Goal: Information Seeking & Learning: Get advice/opinions

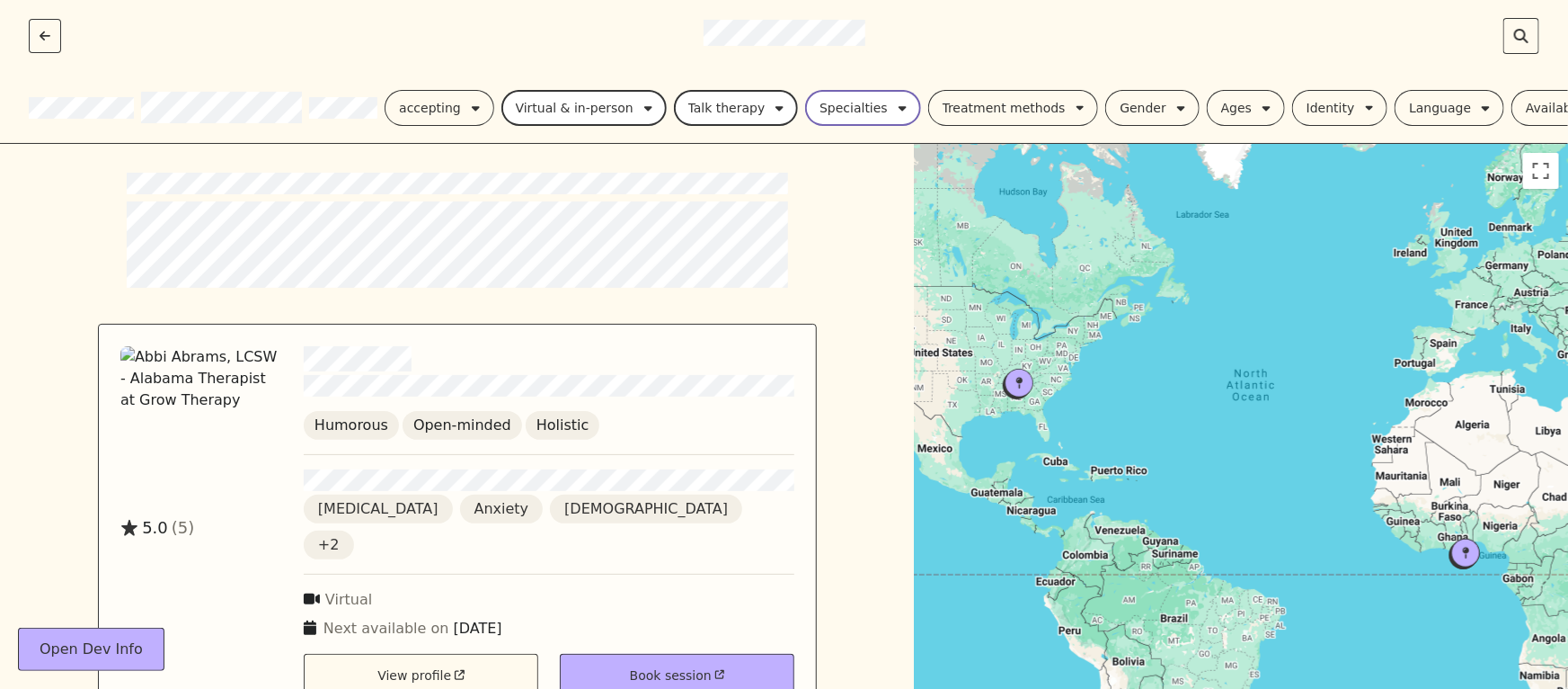
click at [863, 112] on div "Specialties" at bounding box center [853, 107] width 68 height 21
click at [1139, 106] on div "Gender" at bounding box center [1143, 107] width 46 height 21
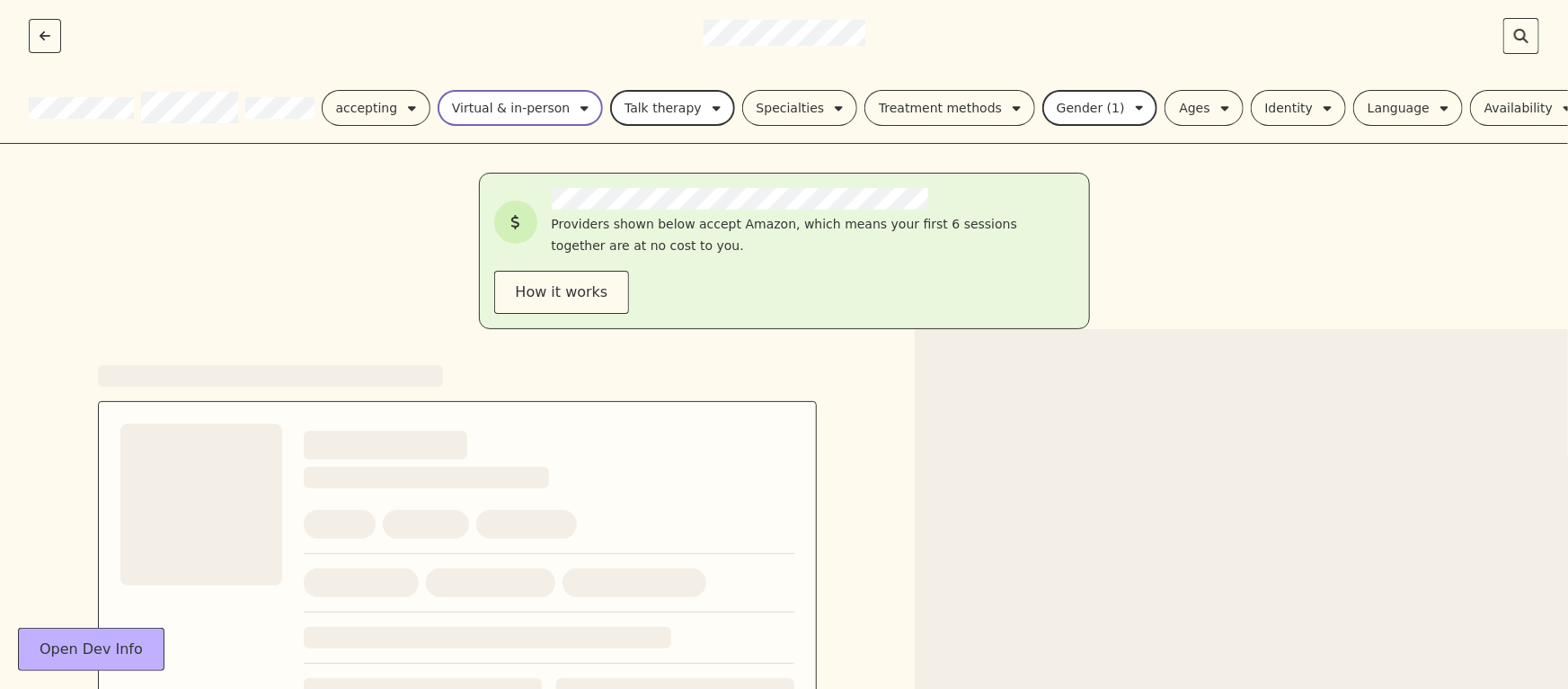
click at [546, 108] on div "Virtual & in-person" at bounding box center [510, 107] width 118 height 21
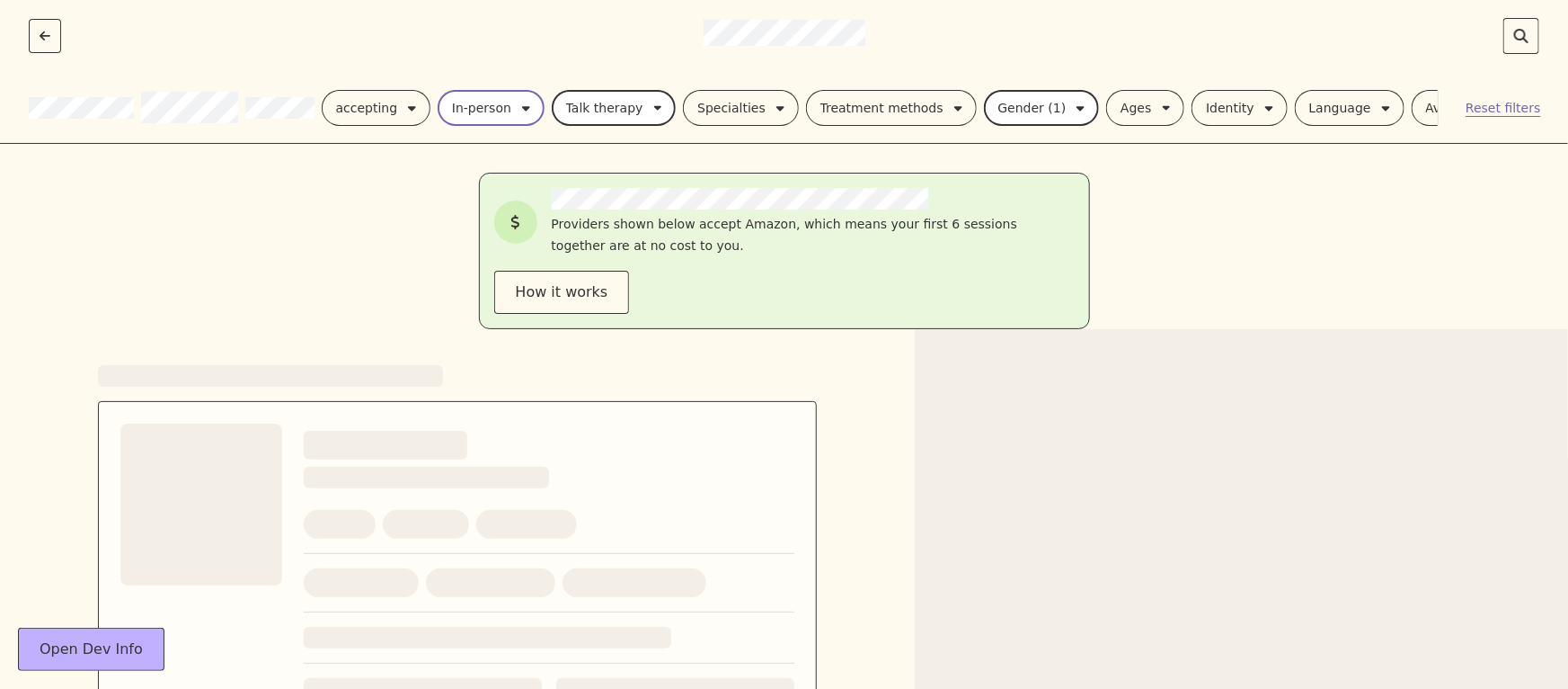
click at [503, 116] on div "In-person" at bounding box center [481, 107] width 59 height 21
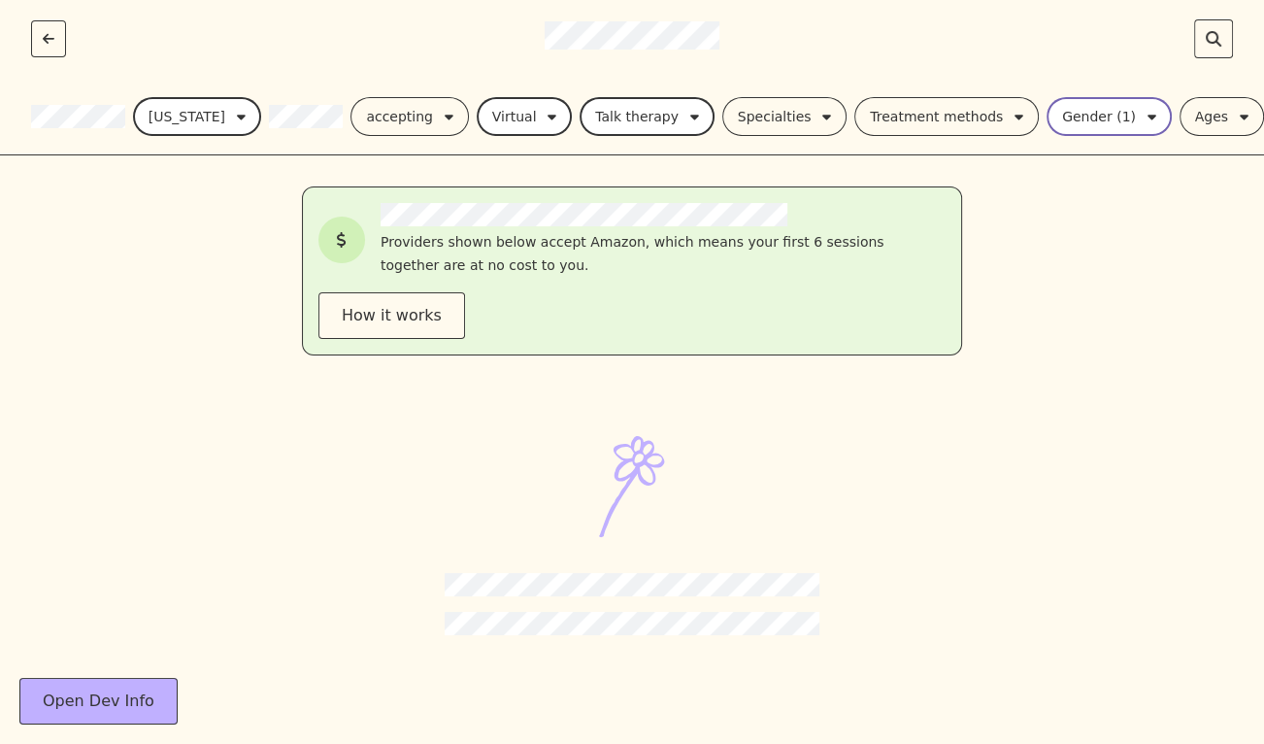
click at [1062, 126] on div "Gender (1)" at bounding box center [1099, 116] width 74 height 23
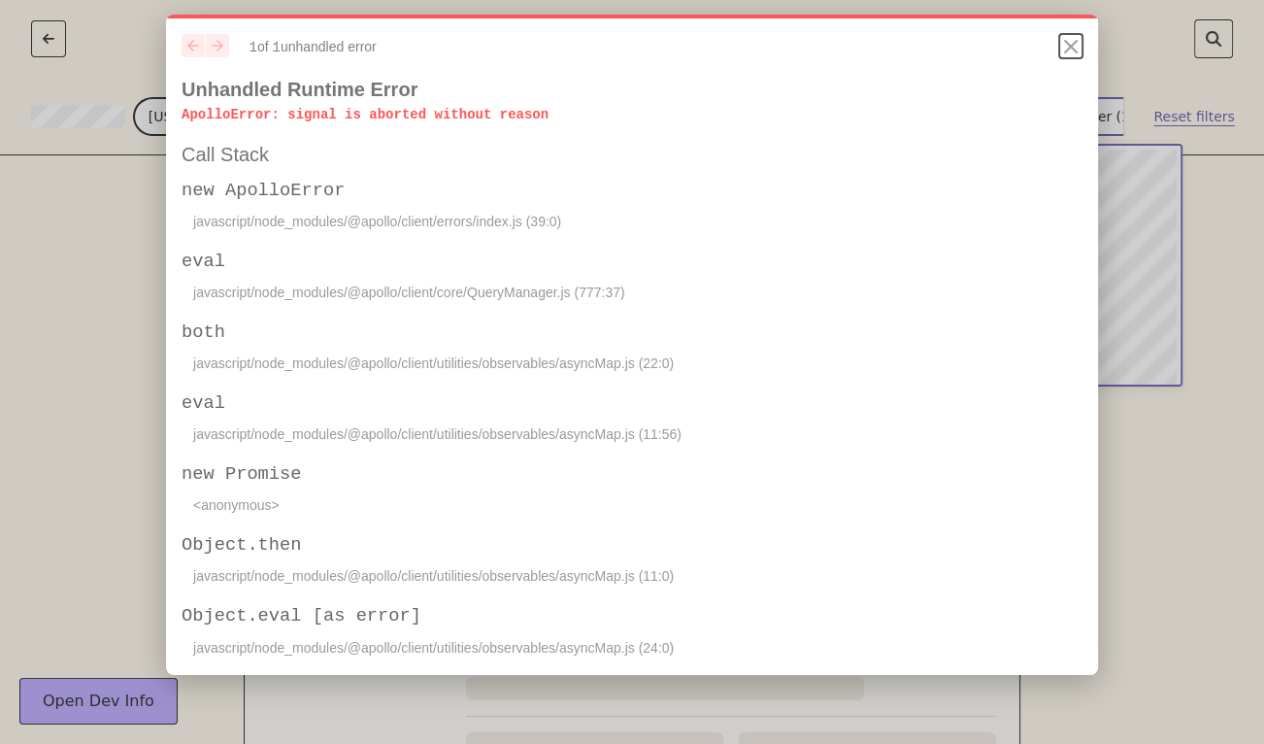
click at [1069, 44] on icon "Close" at bounding box center [1071, 47] width 12 height 12
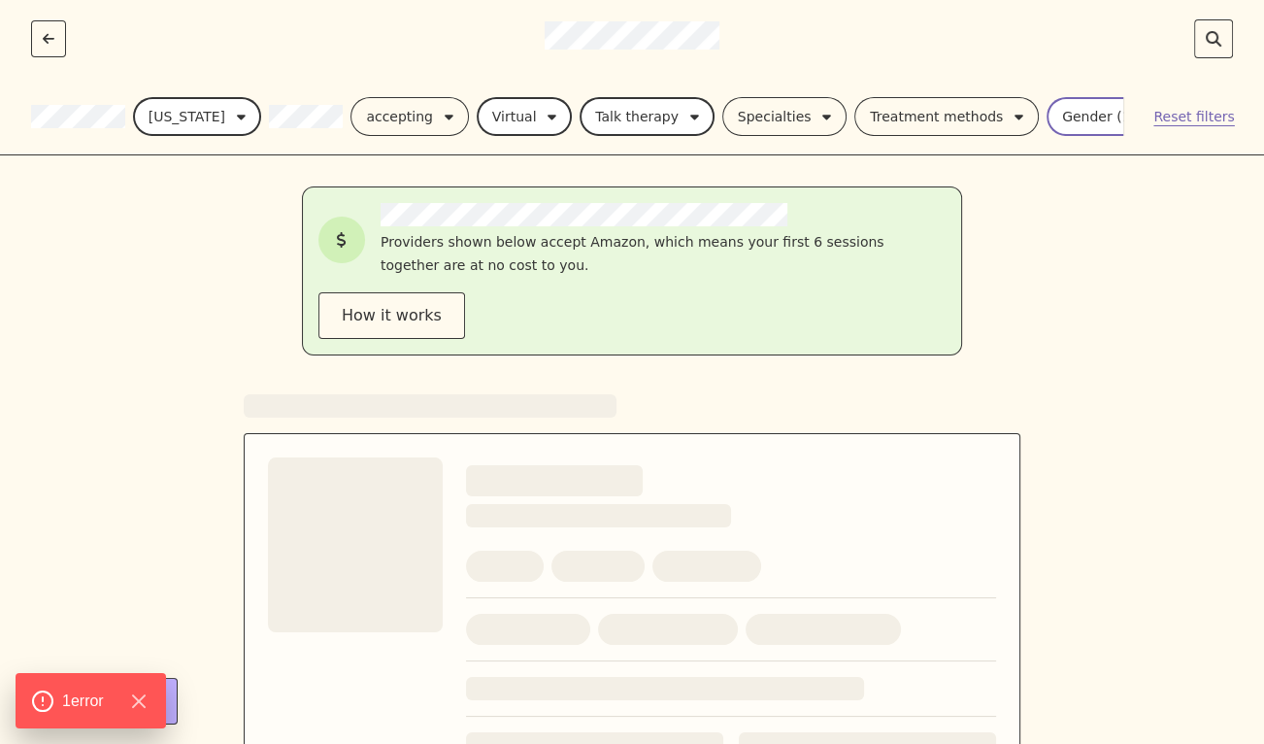
click at [1065, 106] on div "Gender (1)" at bounding box center [1099, 116] width 74 height 23
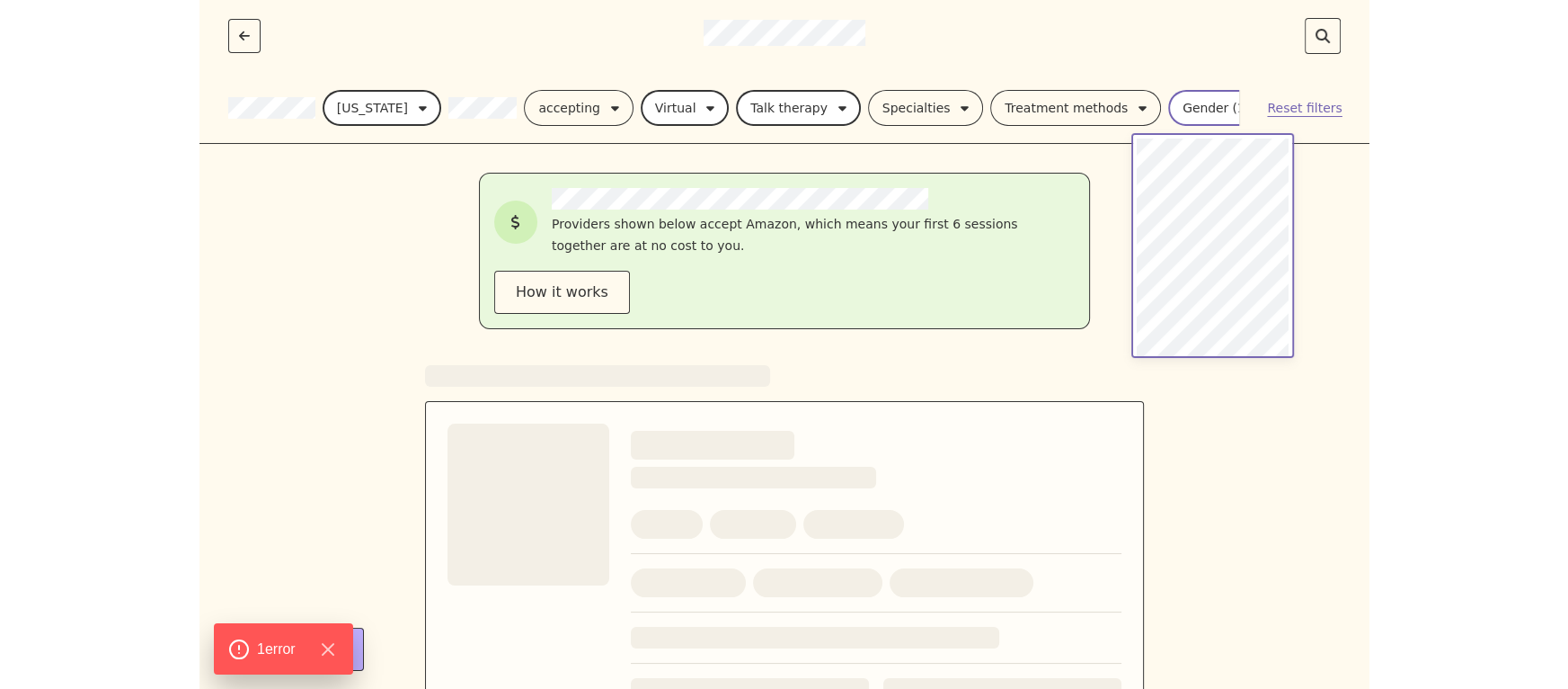
scroll to position [18, 0]
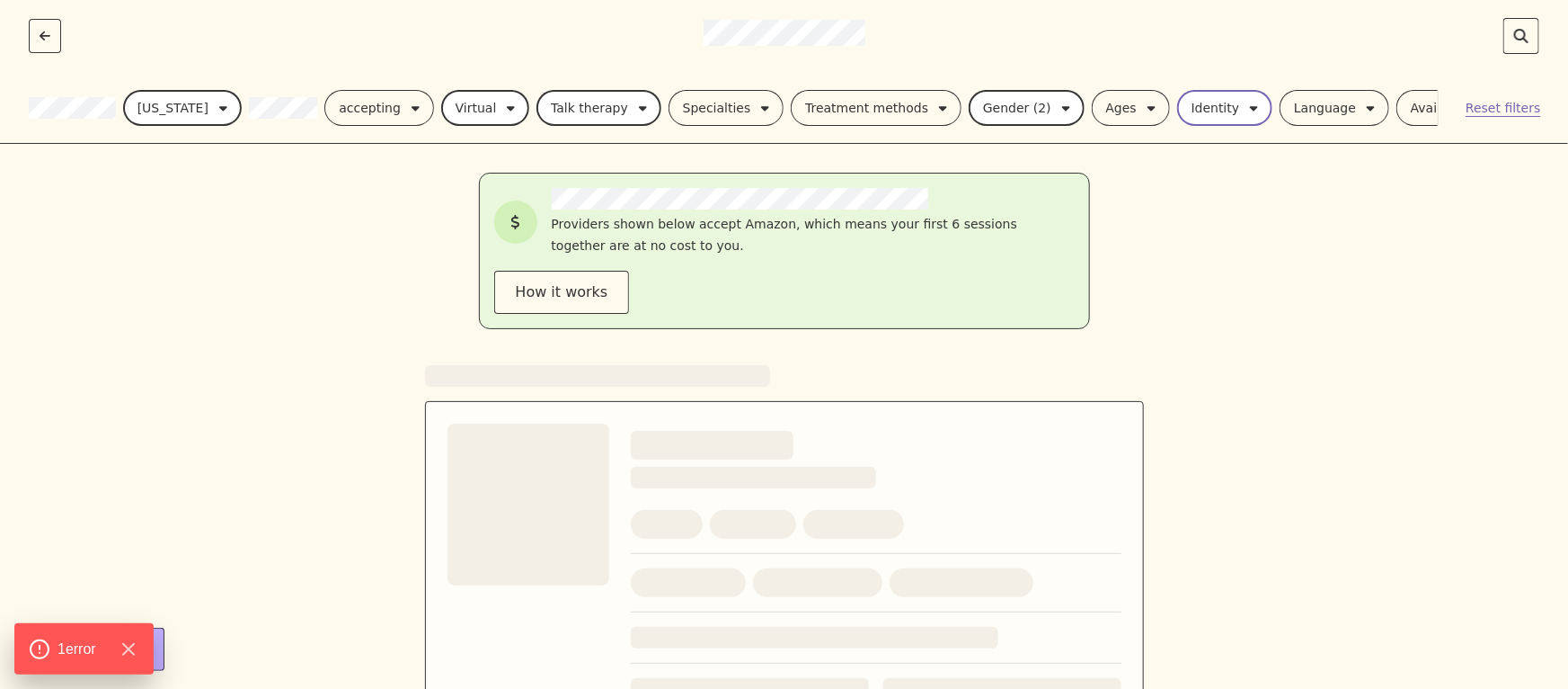
click at [1191, 107] on div "Identity" at bounding box center [1215, 107] width 48 height 21
click at [1191, 105] on div "Identity" at bounding box center [1215, 107] width 48 height 21
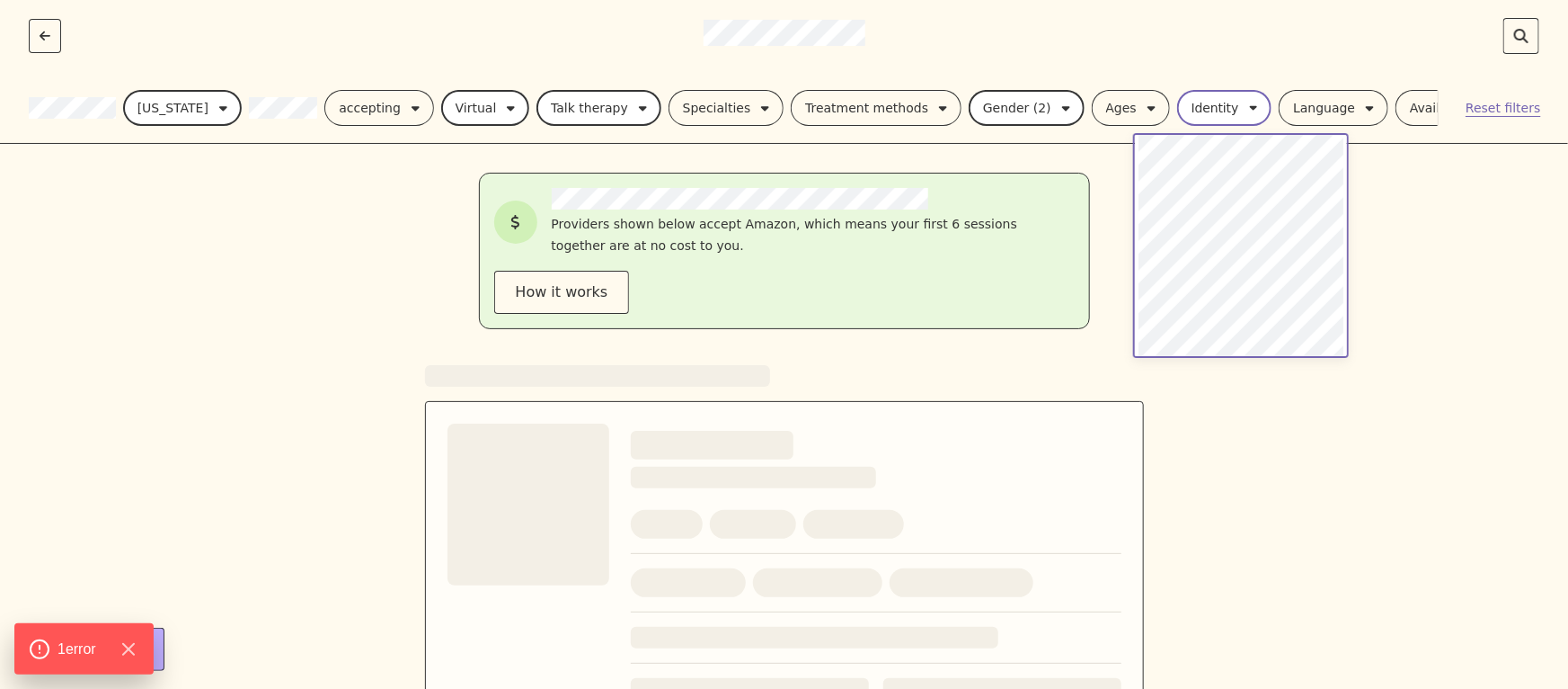
scroll to position [511, 0]
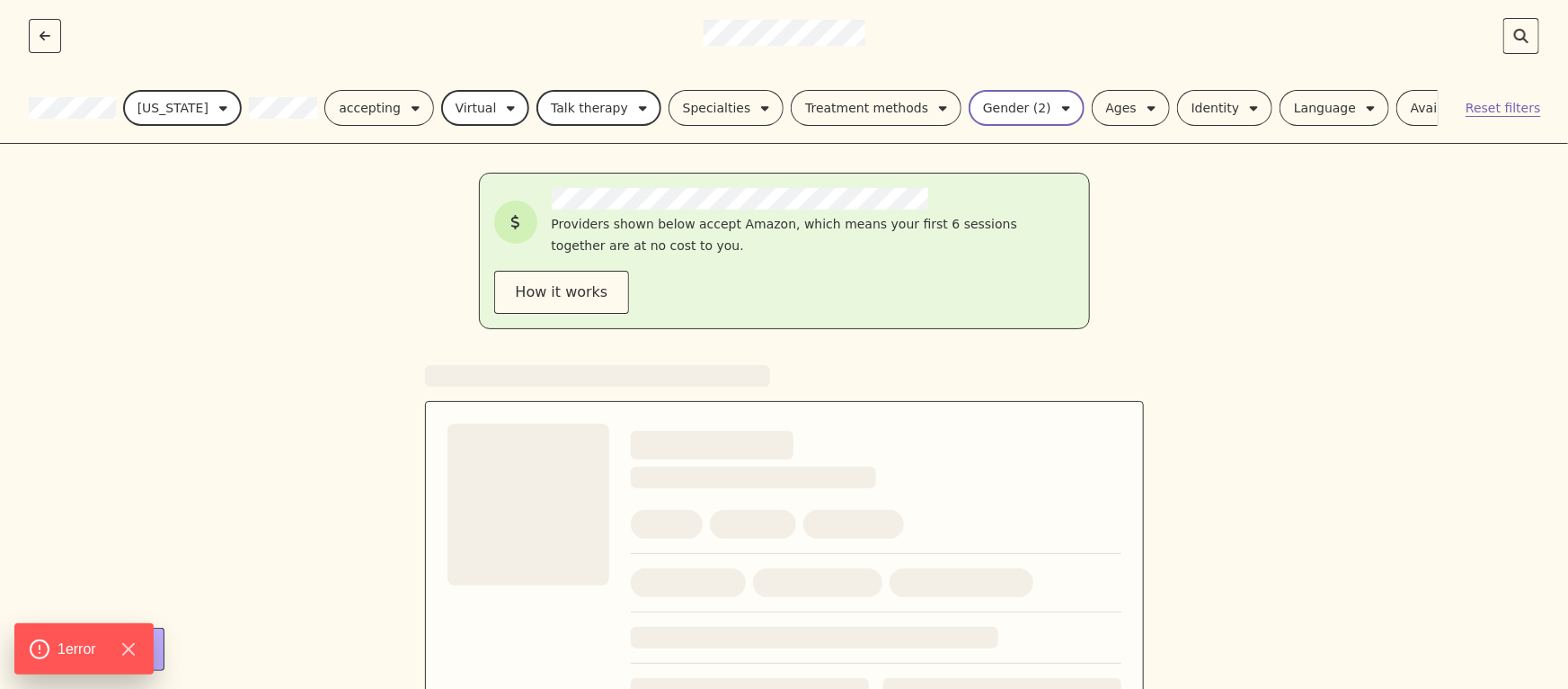
click at [1010, 106] on div "Gender (2)" at bounding box center [1027, 107] width 87 height 21
click at [1169, 106] on div "Identity" at bounding box center [1193, 107] width 48 height 21
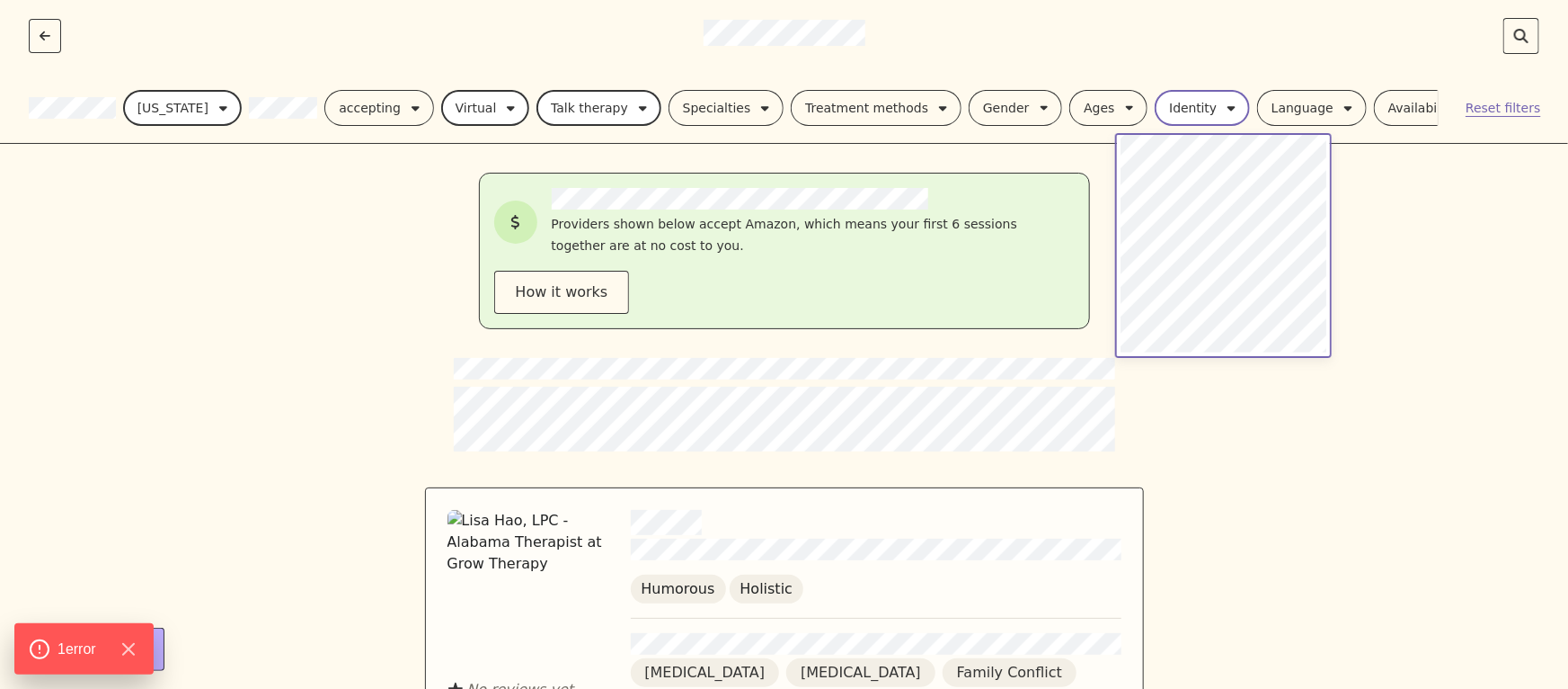
scroll to position [511, 0]
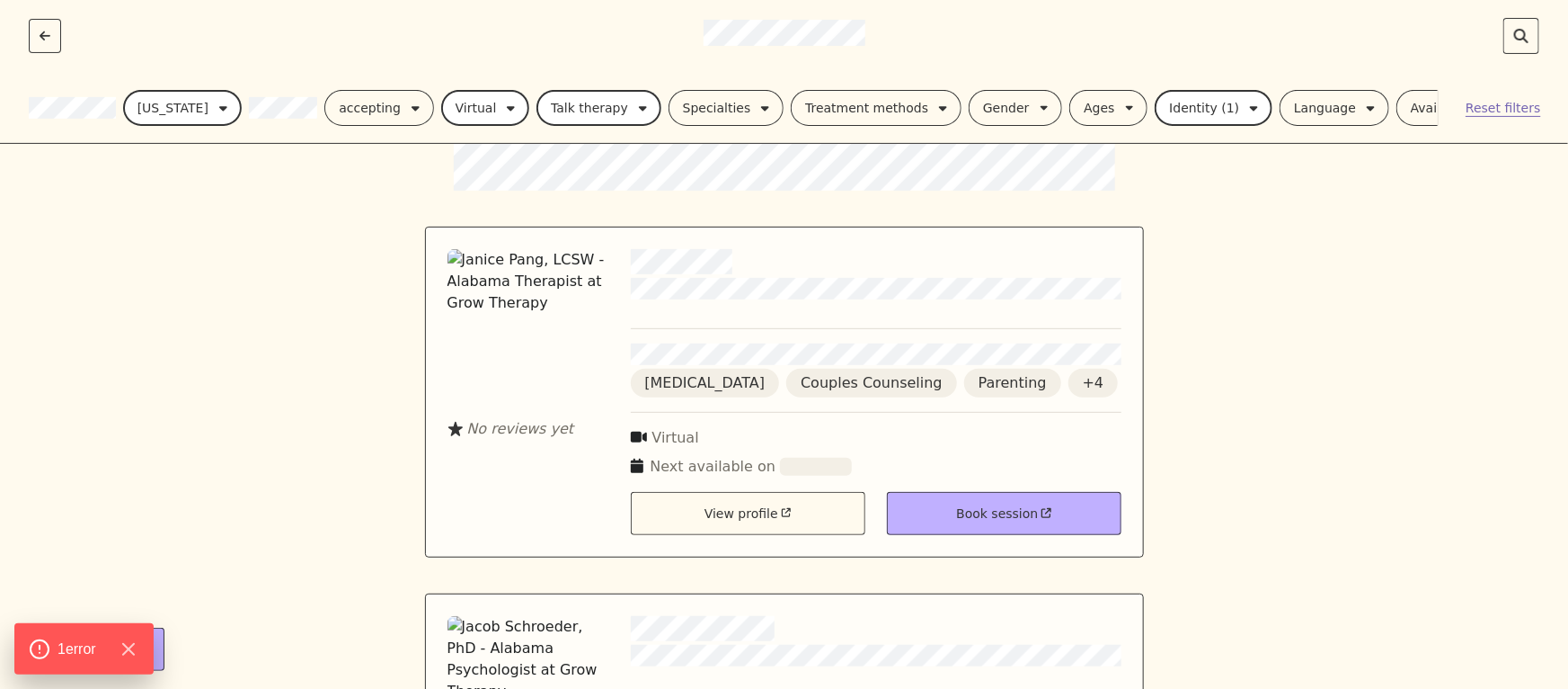
scroll to position [95, 0]
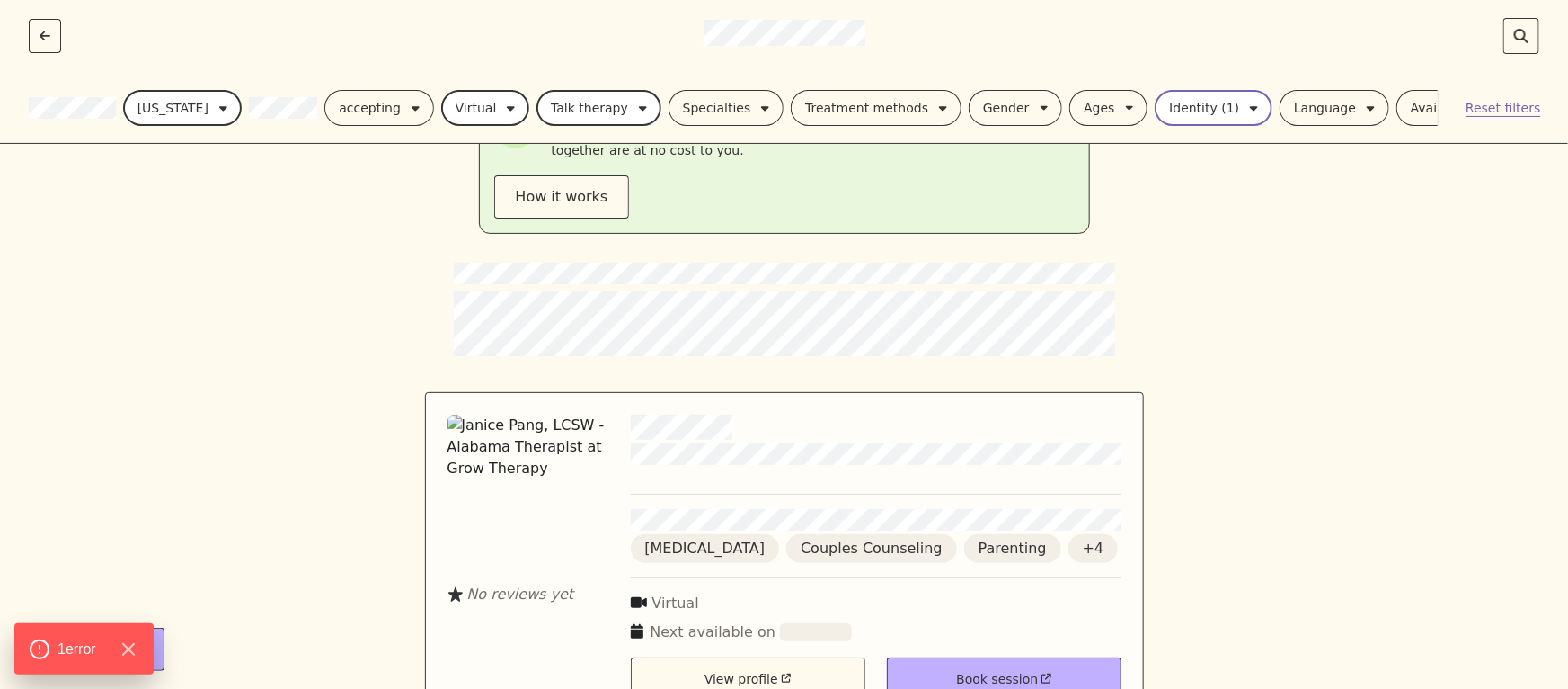
click at [1185, 93] on button "Identity (1)" at bounding box center [1213, 107] width 118 height 36
click at [983, 109] on div "Gender" at bounding box center [1006, 107] width 46 height 21
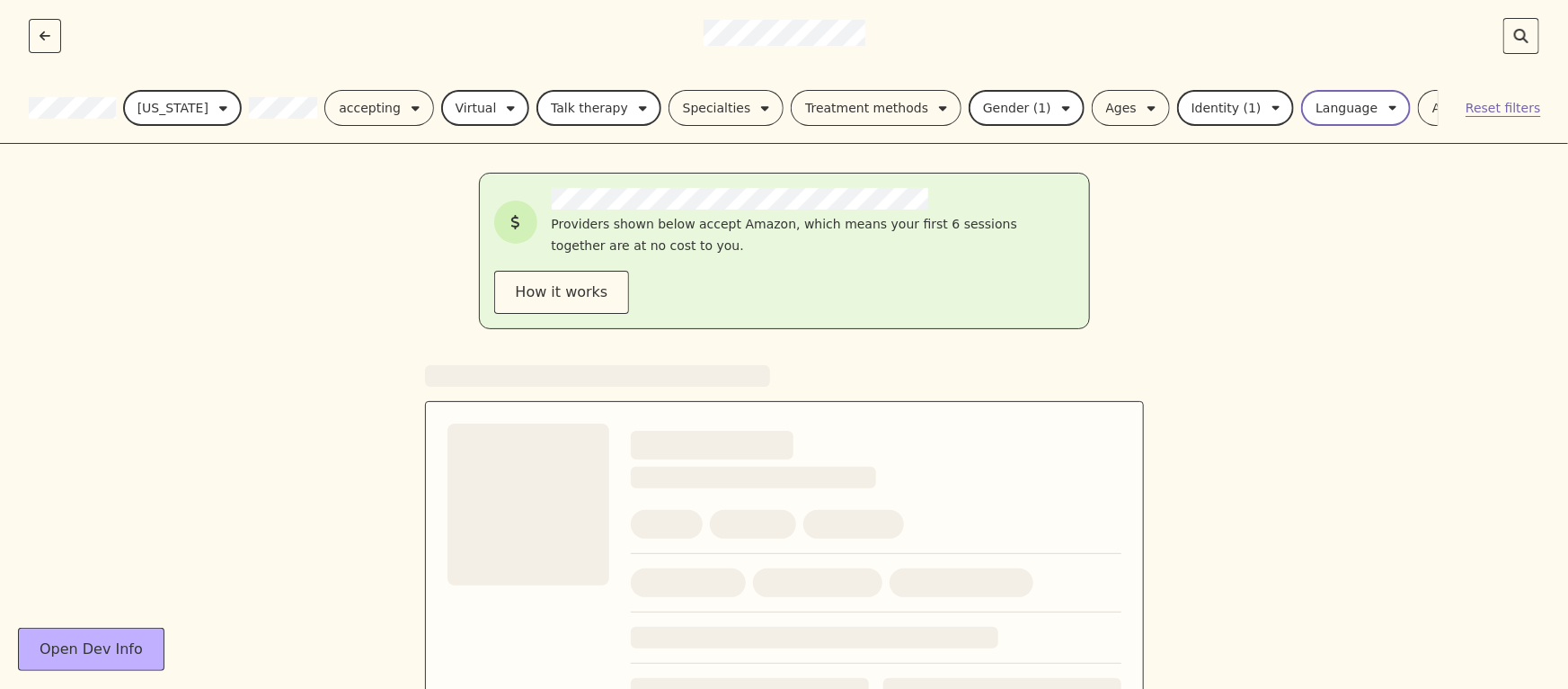
click at [1315, 110] on div "Language" at bounding box center [1346, 107] width 62 height 21
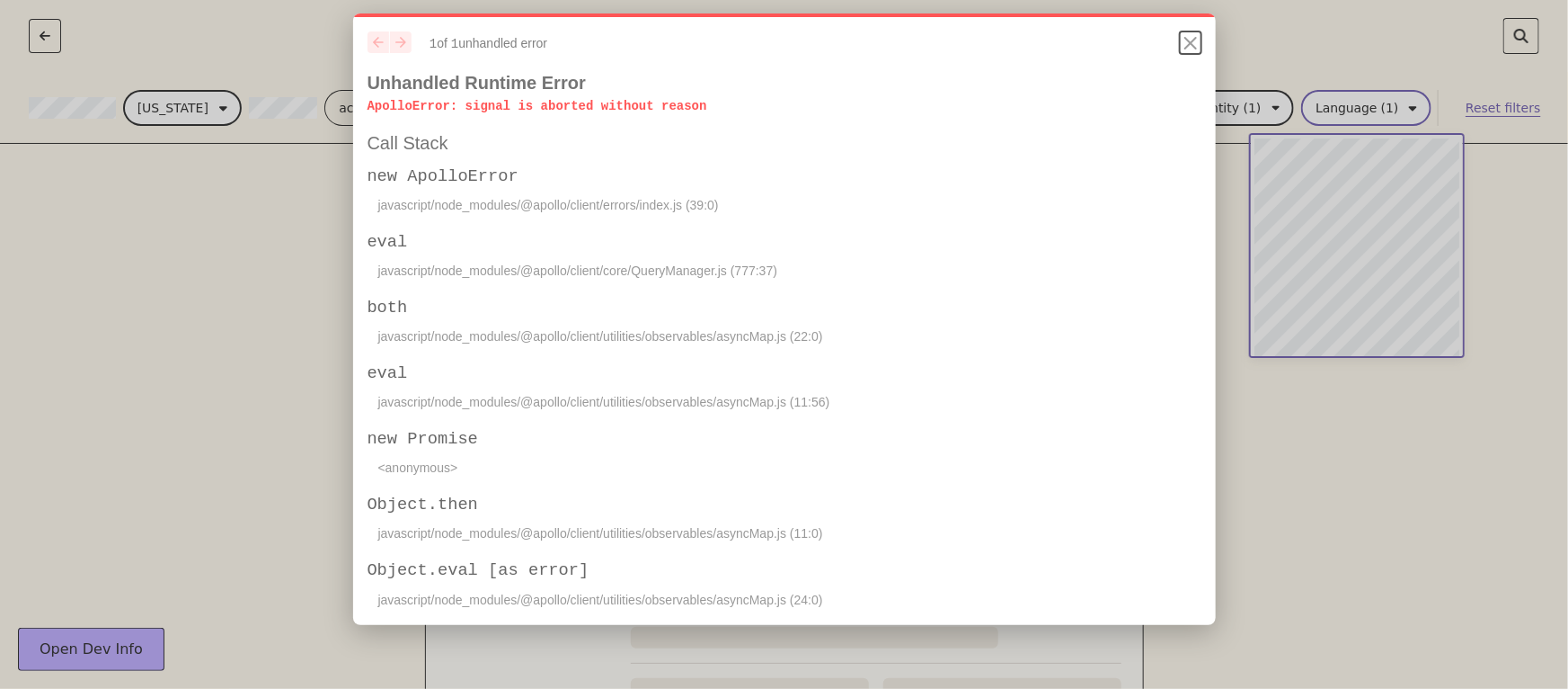
click at [1189, 53] on icon "Close" at bounding box center [1190, 43] width 21 height 21
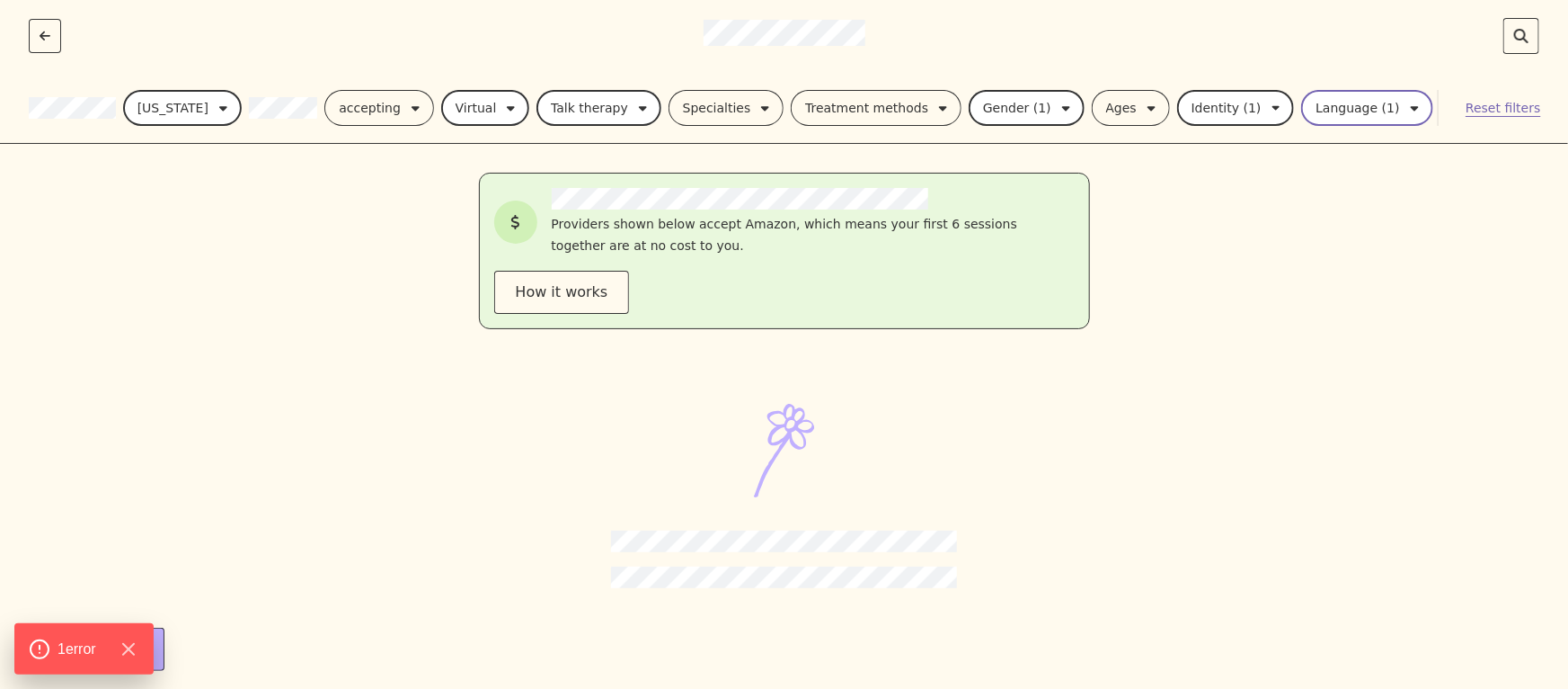
click at [1315, 107] on div "Language (1)" at bounding box center [1357, 107] width 83 height 21
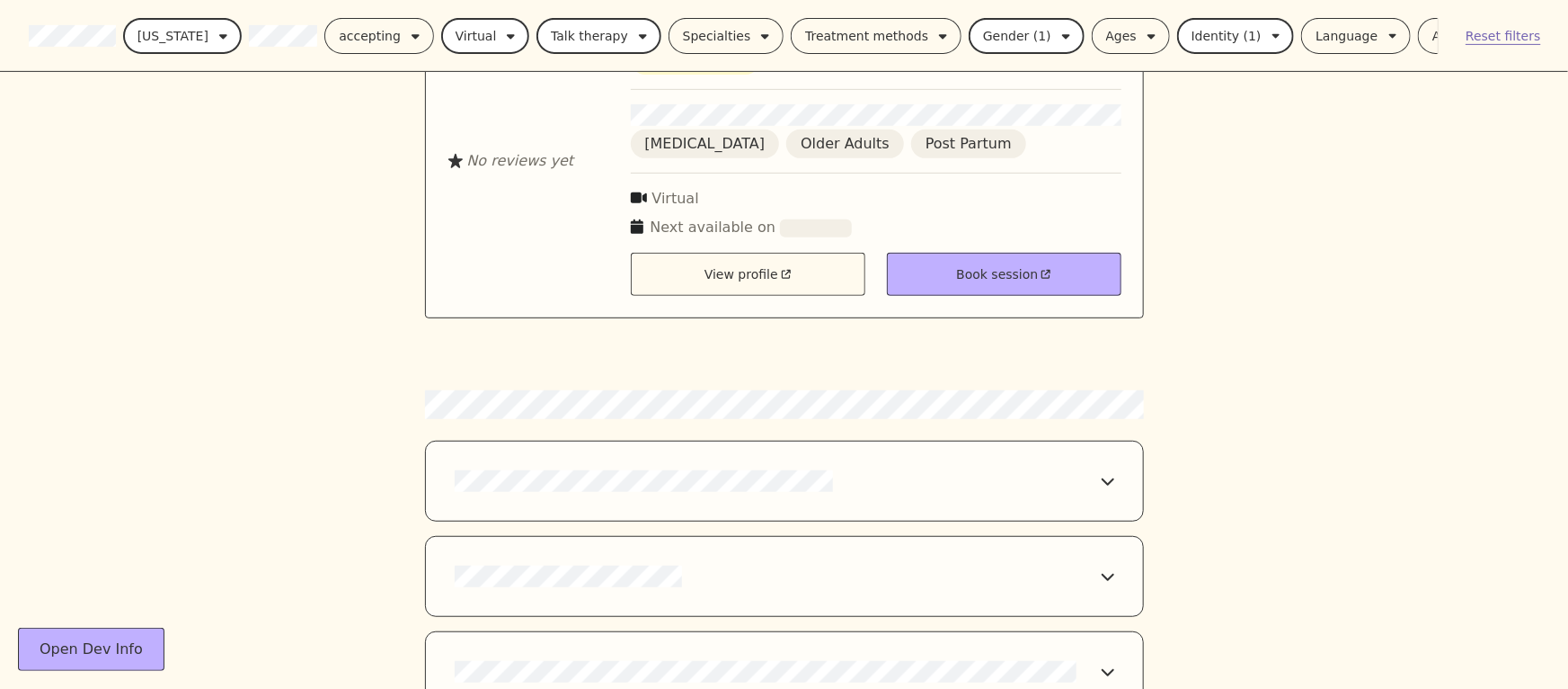
scroll to position [3826, 0]
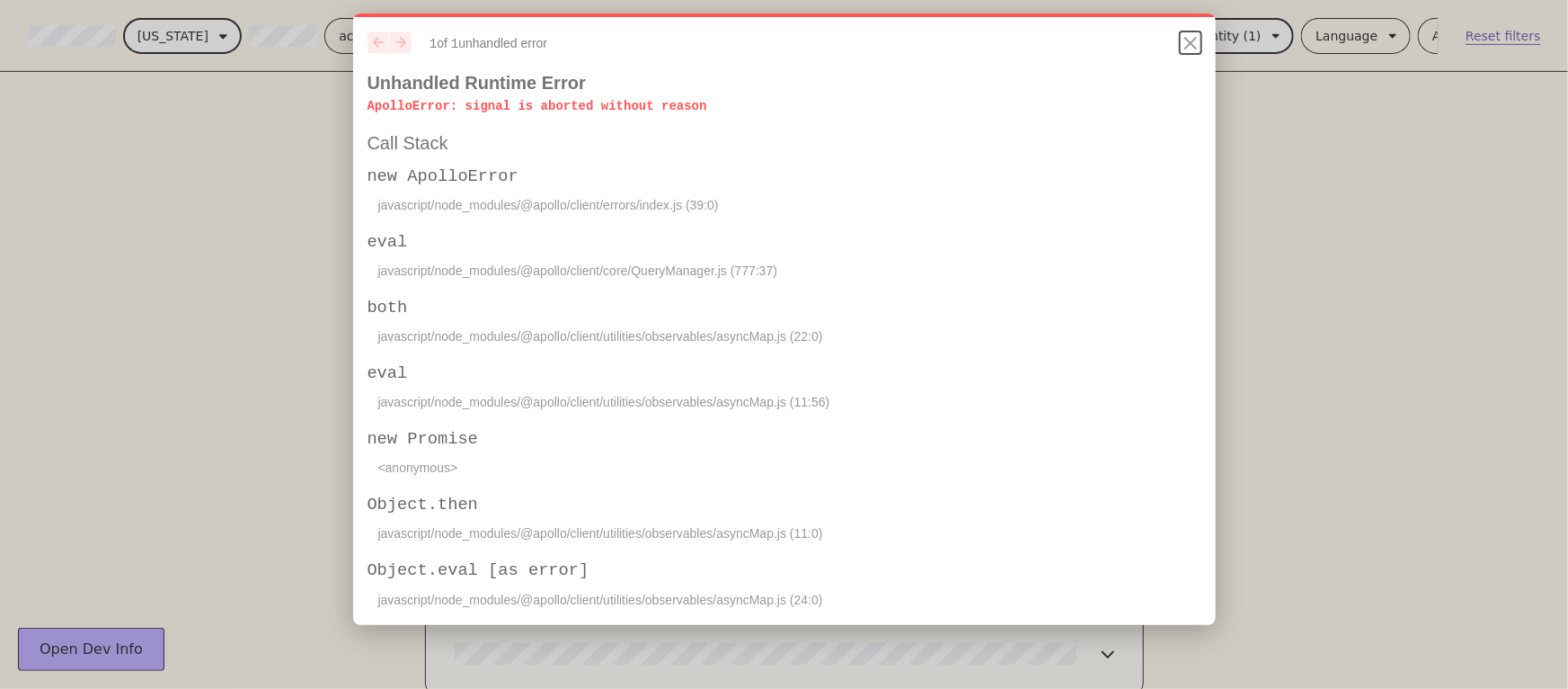
click at [1194, 44] on icon "Close" at bounding box center [1190, 43] width 21 height 21
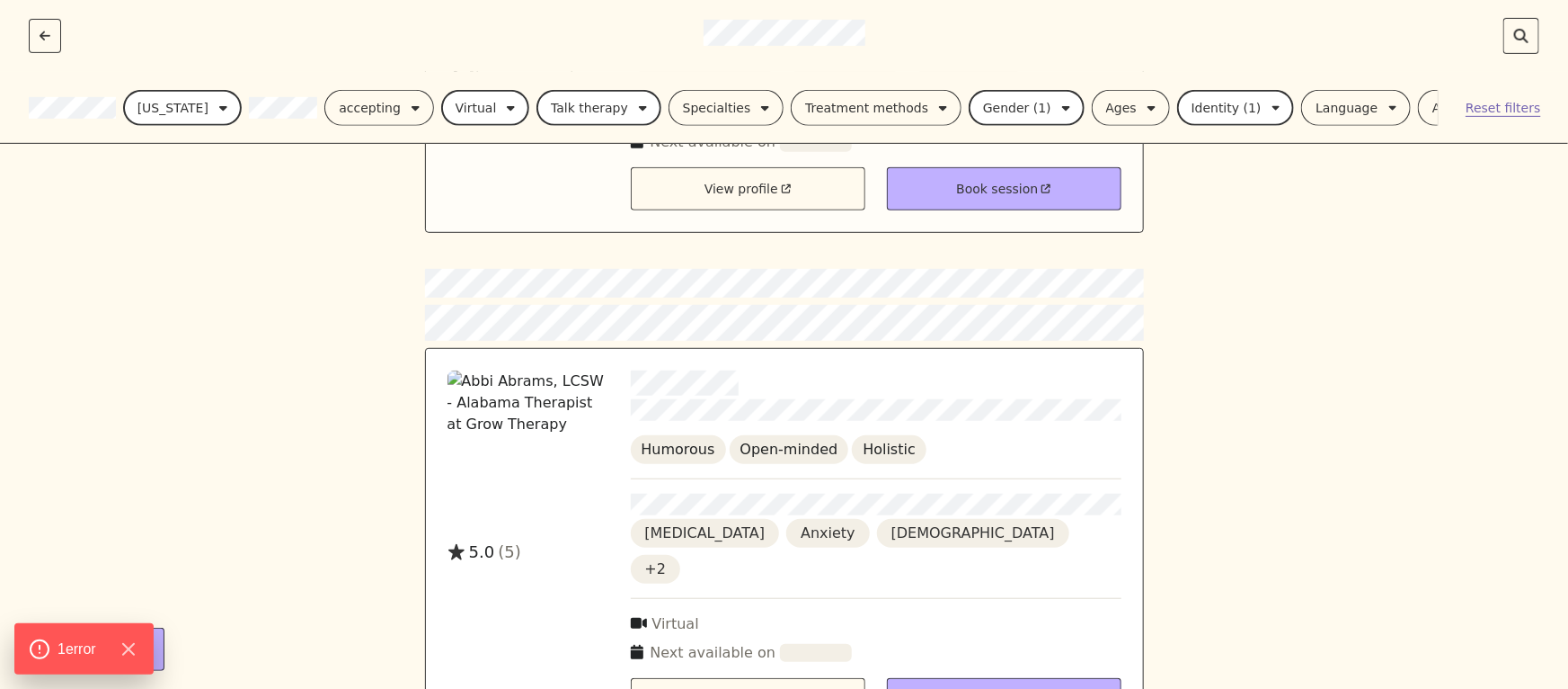
scroll to position [3891, 0]
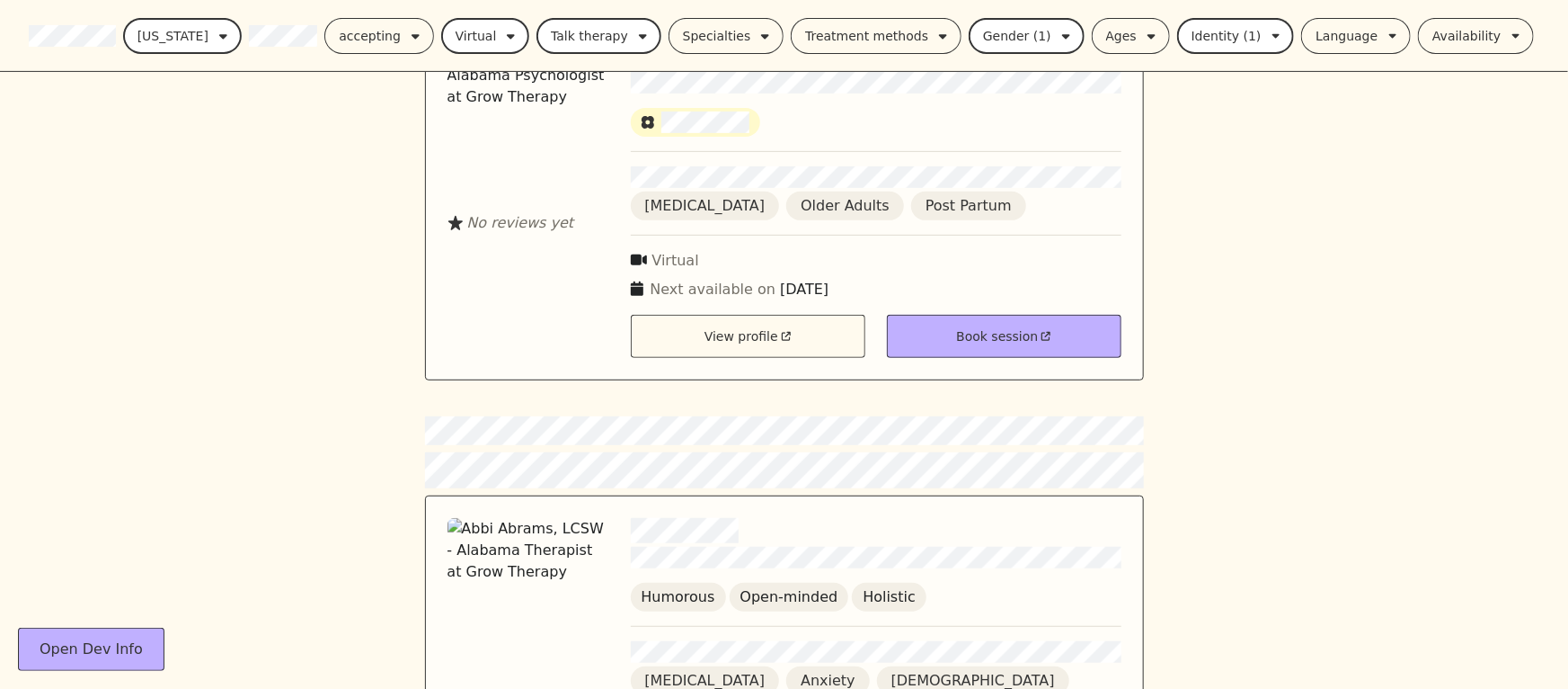
scroll to position [3769, 0]
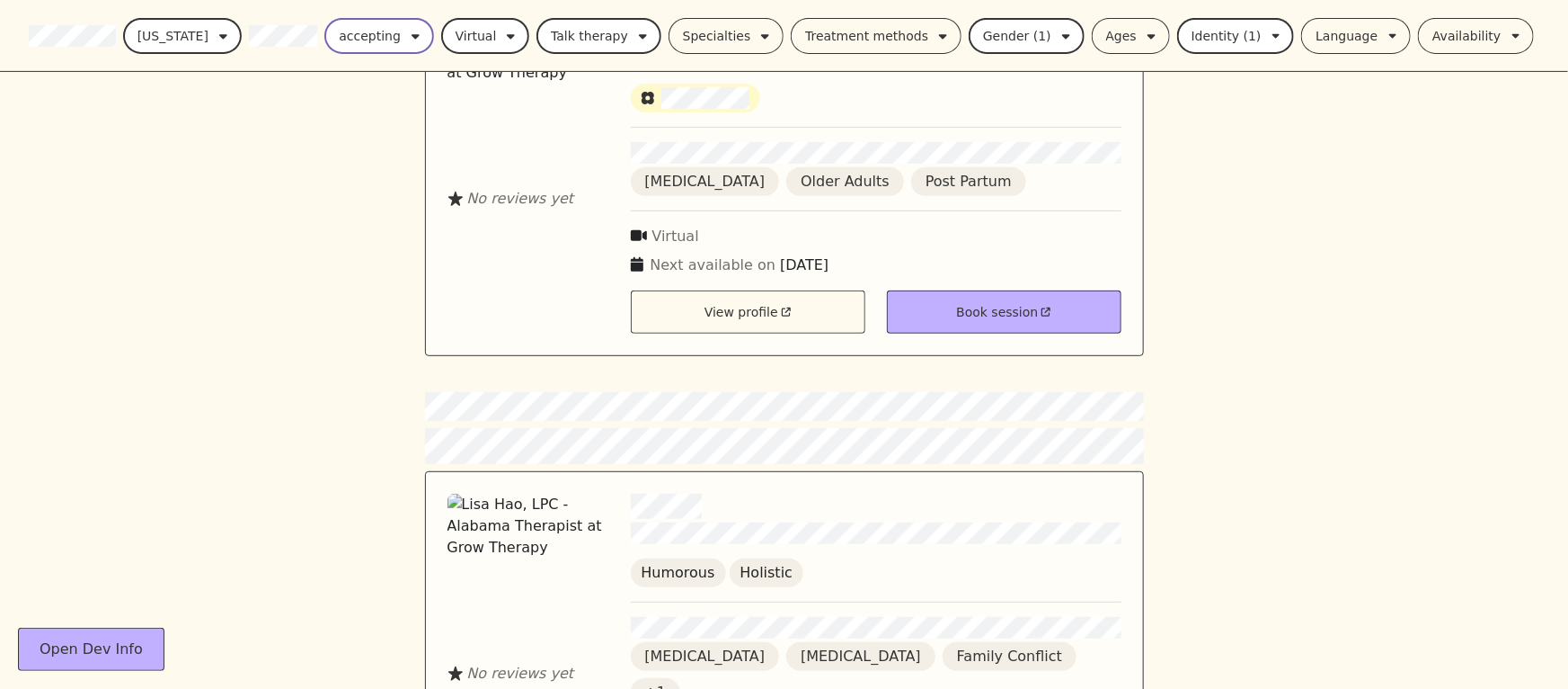
click at [356, 45] on div "accepting" at bounding box center [369, 35] width 62 height 21
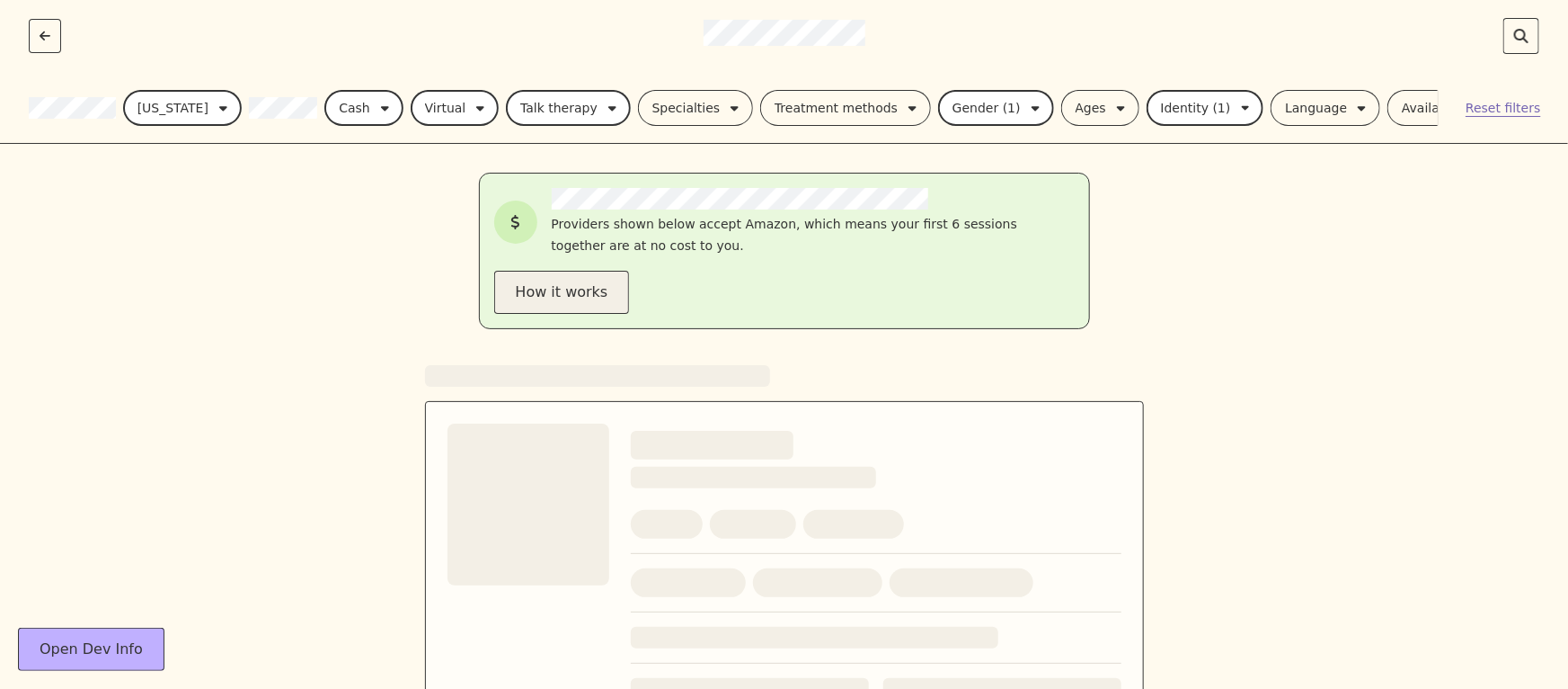
click at [629, 270] on button "How it works" at bounding box center [562, 292] width 136 height 44
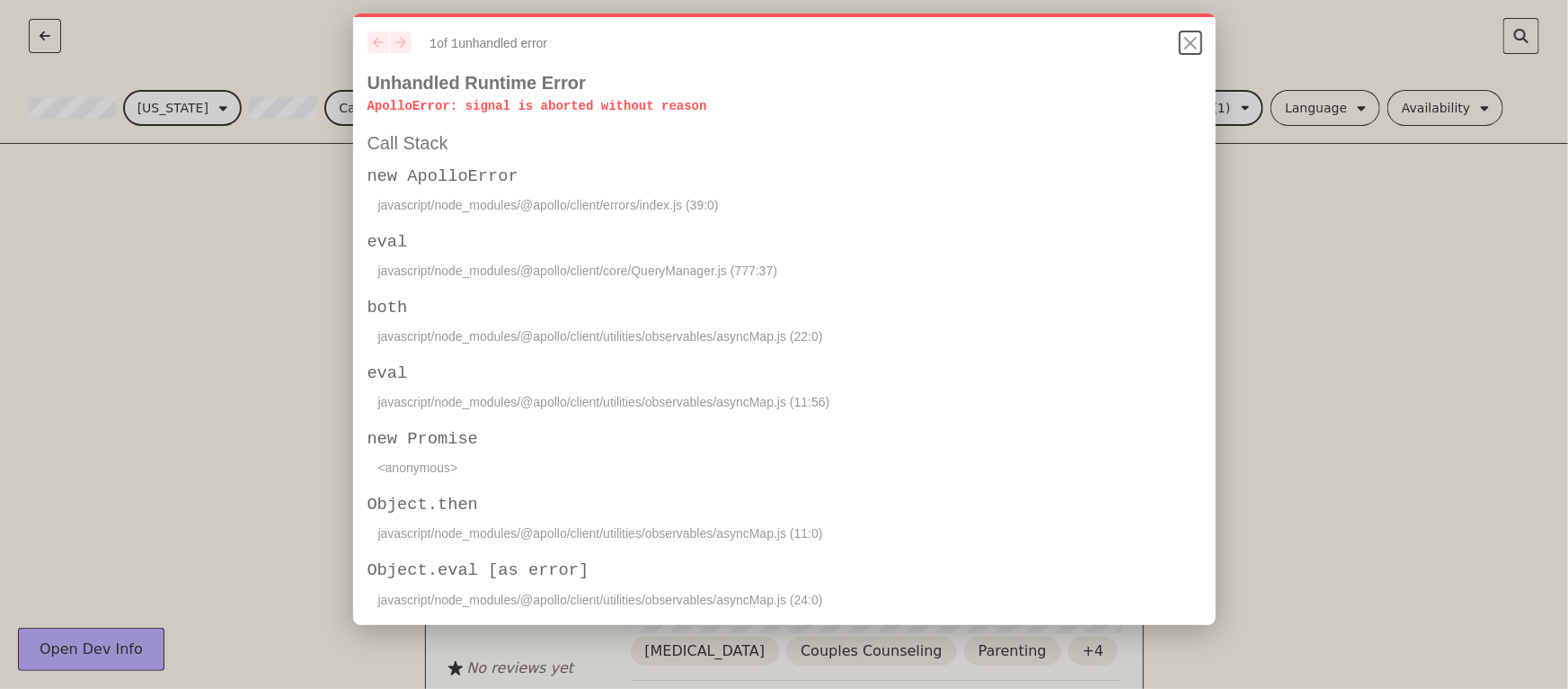
click at [1190, 48] on icon "Close" at bounding box center [1190, 43] width 21 height 21
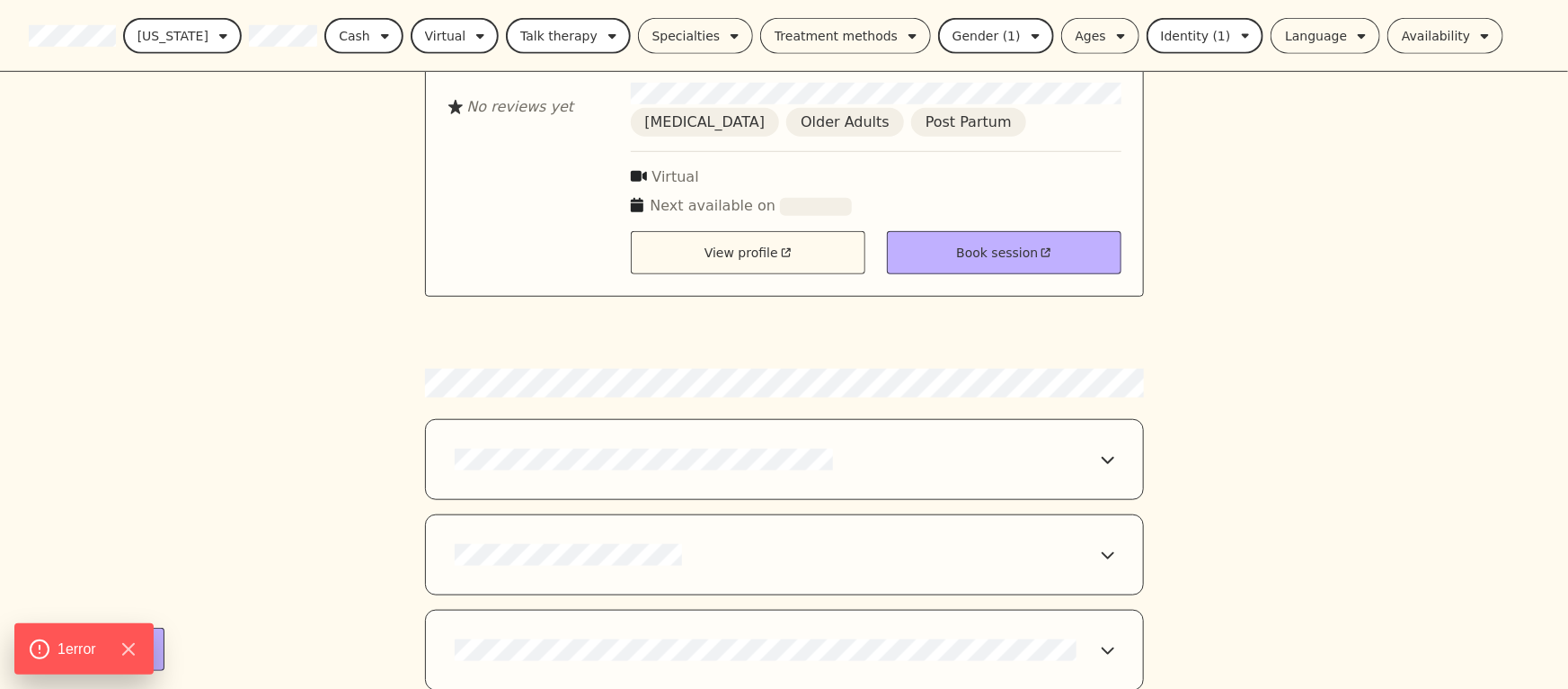
scroll to position [4132, 0]
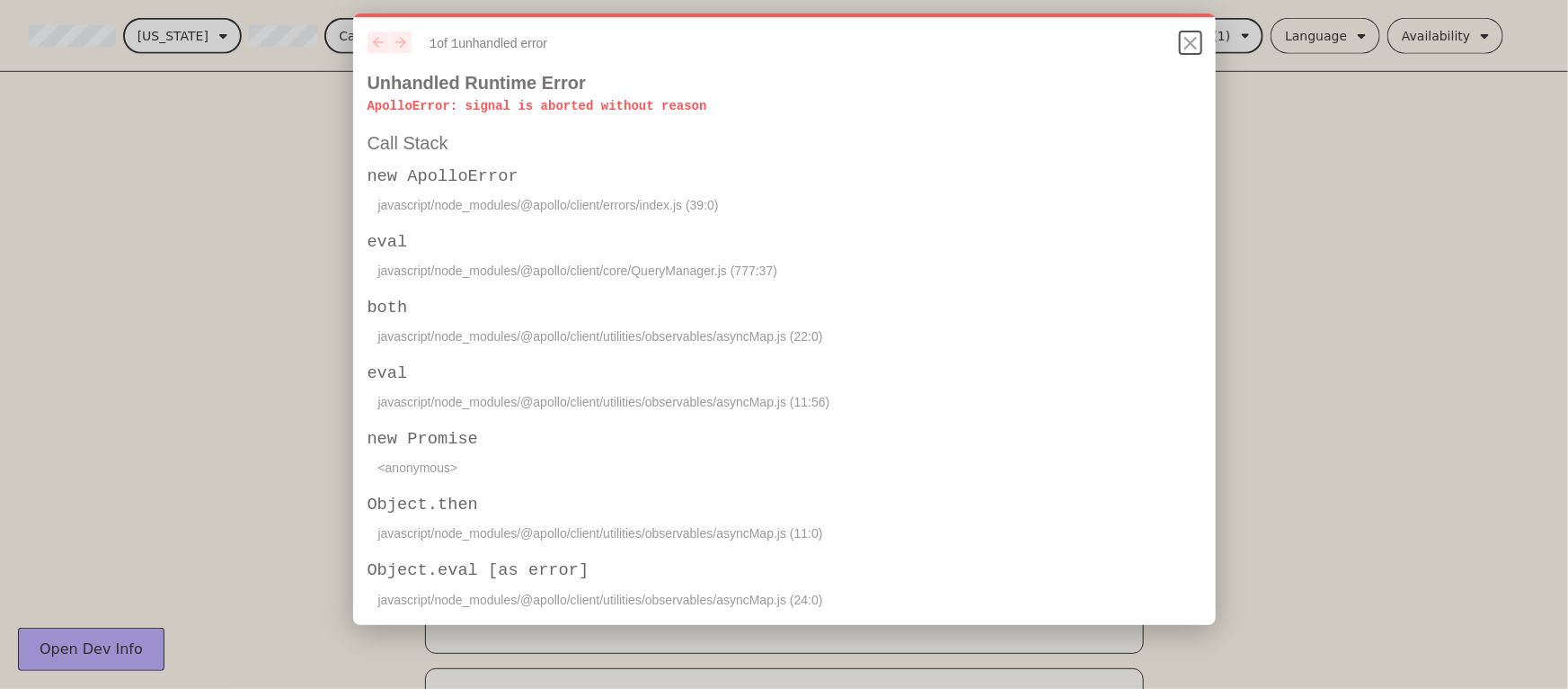
click at [1187, 42] on icon "Close" at bounding box center [1190, 43] width 21 height 21
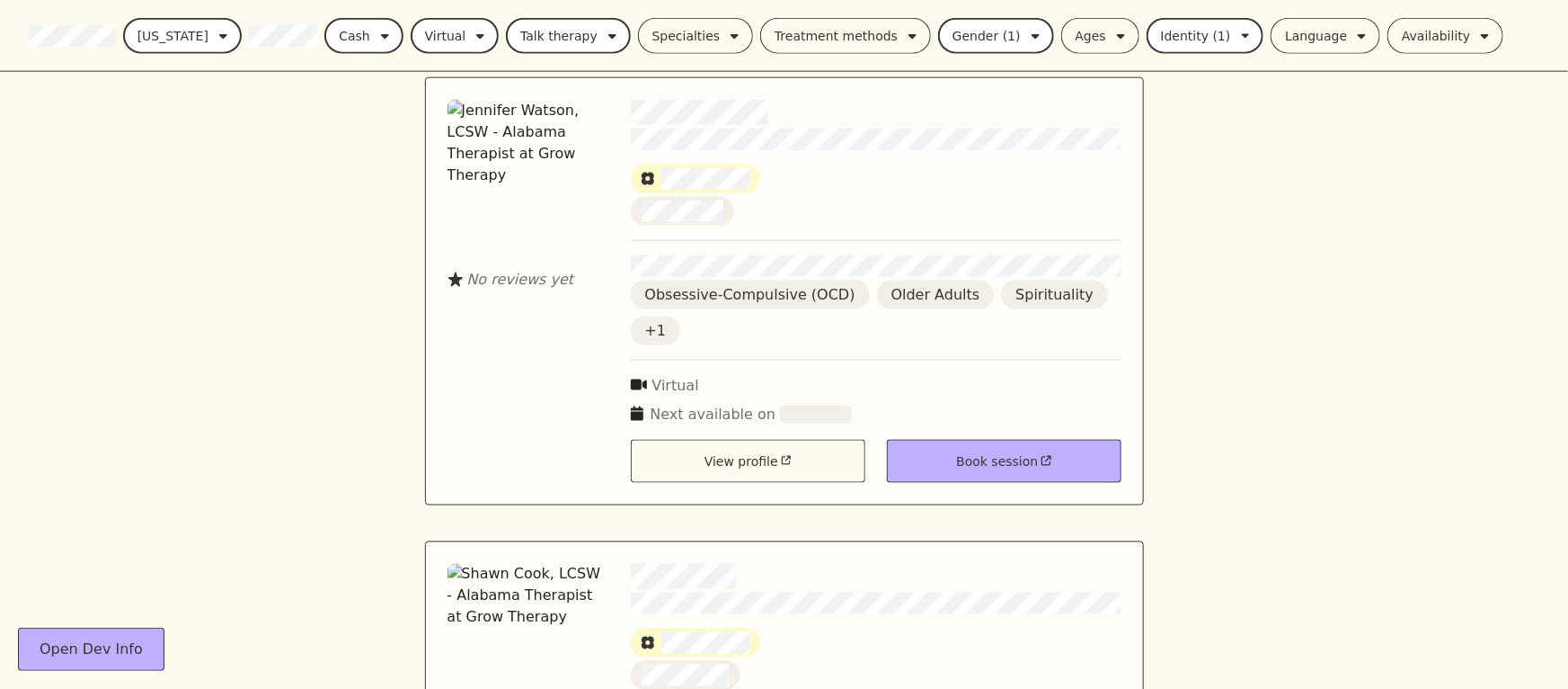
scroll to position [1385, 0]
